Goal: Task Accomplishment & Management: Manage account settings

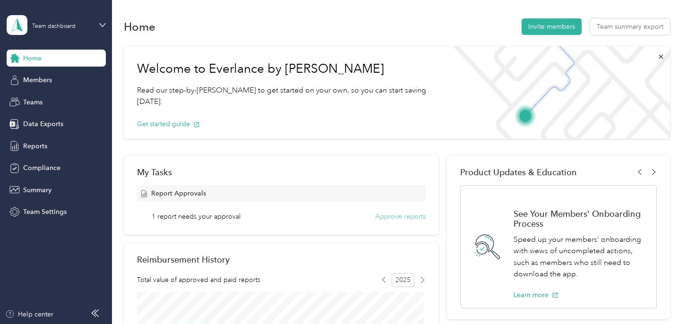
click at [393, 217] on button "Approve reports" at bounding box center [400, 217] width 51 height 10
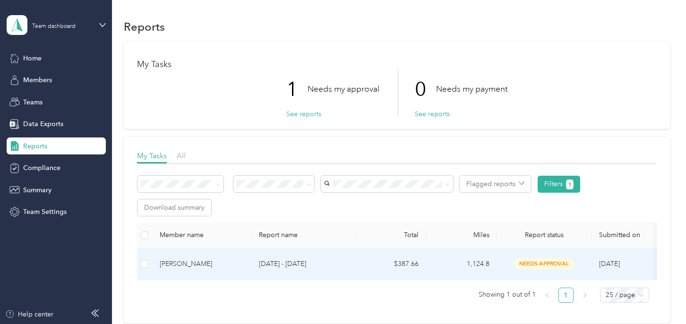
scroll to position [47, 0]
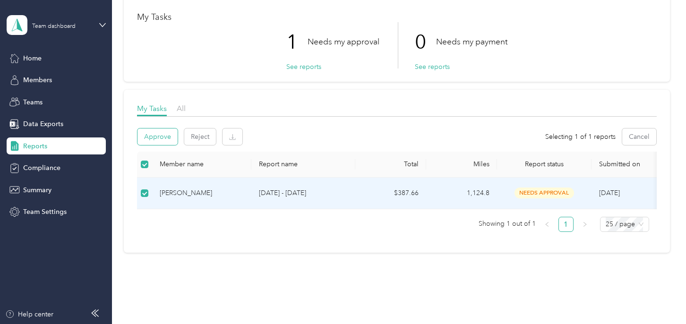
click at [163, 135] on button "Approve" at bounding box center [158, 137] width 40 height 17
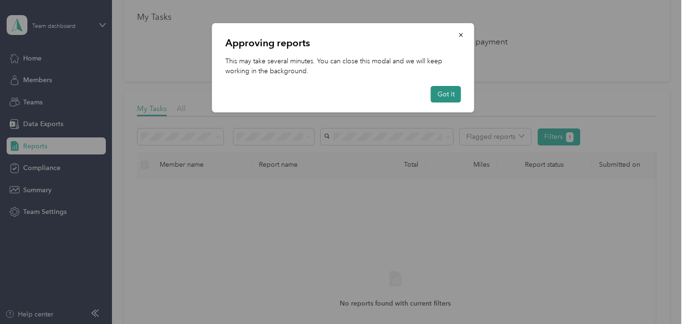
click at [449, 94] on button "Got it" at bounding box center [446, 94] width 30 height 17
